Goal: Check status: Verify the current state of an ongoing process or item

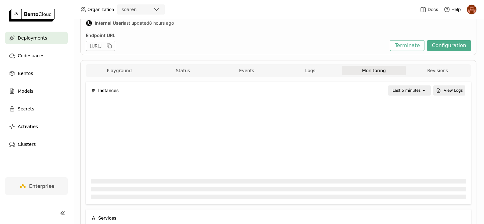
scroll to position [63, 0]
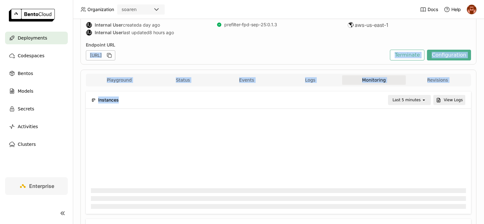
drag, startPoint x: 337, startPoint y: 95, endPoint x: 251, endPoint y: 44, distance: 100.4
drag, startPoint x: 251, startPoint y: 44, endPoint x: 221, endPoint y: 39, distance: 30.6
click at [221, 39] on div "prefilter-fpd-sep-25-dev Running Labels + Operators IU Internal User created a …" at bounding box center [278, 20] width 396 height 87
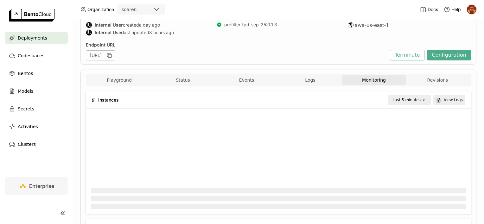
click at [210, 36] on div "Operators IU Internal User created a day ago IU Internal User last updated 8 ho…" at bounding box center [278, 25] width 385 height 23
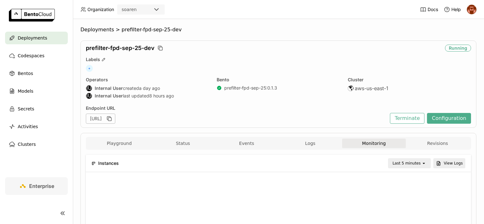
scroll to position [3, 3]
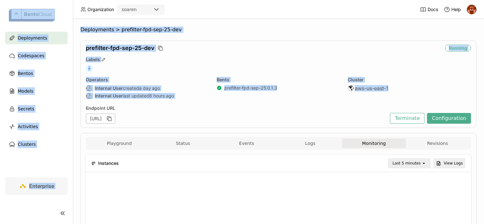
drag, startPoint x: 401, startPoint y: 91, endPoint x: 72, endPoint y: 25, distance: 335.4
click at [72, 25] on main "Deployments Codespaces Bentos Models Secrets Activities Clusters Enterprise Dep…" at bounding box center [242, 112] width 484 height 224
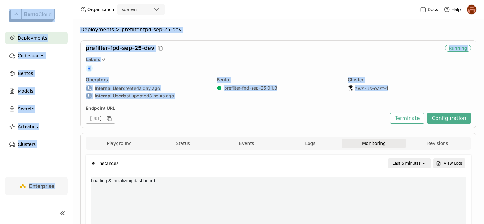
click at [276, 47] on div "prefilter-fpd-sep-25-dev" at bounding box center [264, 48] width 356 height 7
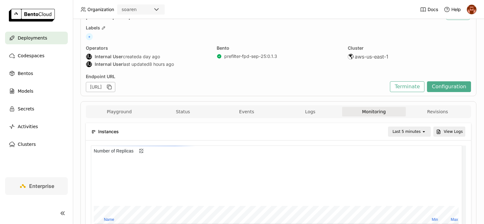
click at [421, 134] on icon "open" at bounding box center [423, 131] width 5 height 5
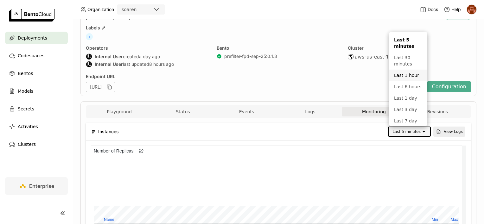
click at [407, 78] on div "Last 1 hour" at bounding box center [408, 75] width 28 height 6
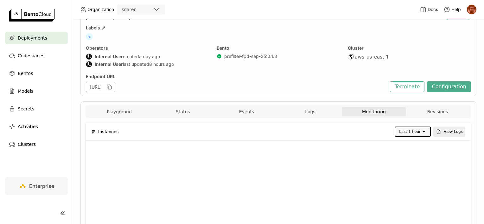
drag, startPoint x: 133, startPoint y: 56, endPoint x: 146, endPoint y: 65, distance: 15.3
click at [146, 65] on div "Operators IU Internal User created a day ago IU Internal User last updated 8 ho…" at bounding box center [147, 56] width 123 height 23
drag, startPoint x: 146, startPoint y: 65, endPoint x: 129, endPoint y: 47, distance: 24.4
click at [129, 47] on div "Operators" at bounding box center [147, 48] width 123 height 6
